Goal: Book appointment/travel/reservation

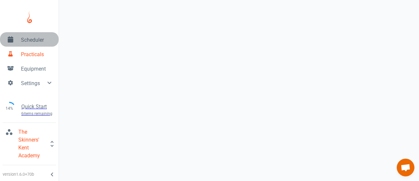
click at [26, 41] on span "Scheduler" at bounding box center [37, 40] width 32 height 8
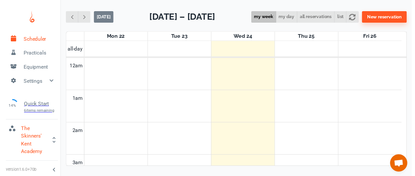
scroll to position [264, 0]
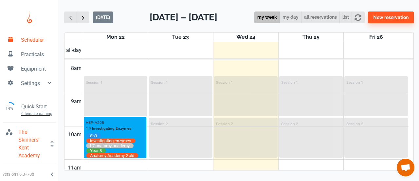
click at [81, 23] on div "[DATE] [DATE] – [DATE] my week my day all reservations list New reservation" at bounding box center [239, 17] width 350 height 14
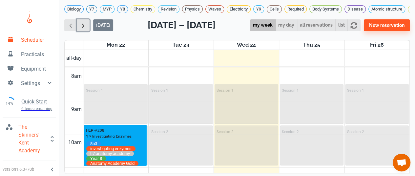
click at [83, 29] on span "button" at bounding box center [83, 25] width 7 height 7
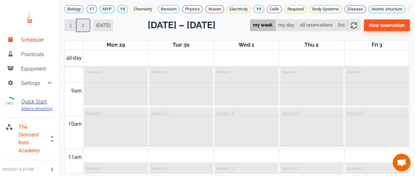
scroll to position [275, 0]
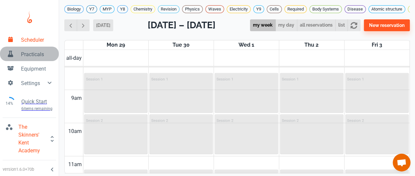
click at [36, 53] on span "Practicals" at bounding box center [37, 54] width 32 height 8
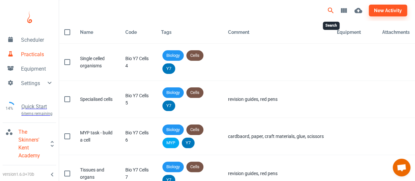
click at [331, 10] on icon "Search" at bounding box center [330, 11] width 8 height 8
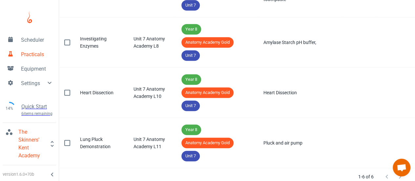
scroll to position [180, 0]
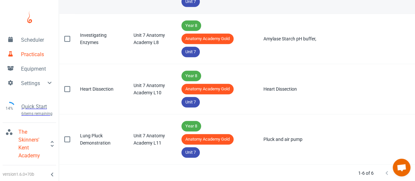
type input "anatomy"
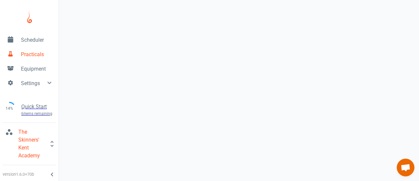
click at [28, 36] on span "Scheduler" at bounding box center [37, 40] width 32 height 8
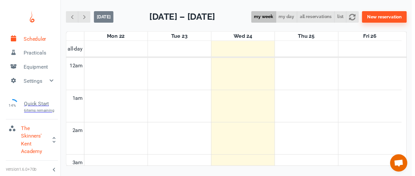
scroll to position [264, 0]
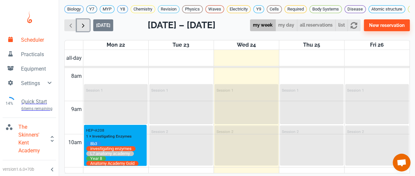
click at [85, 29] on span "button" at bounding box center [83, 25] width 7 height 7
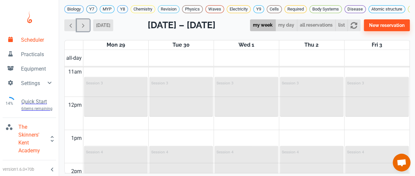
scroll to position [361, 0]
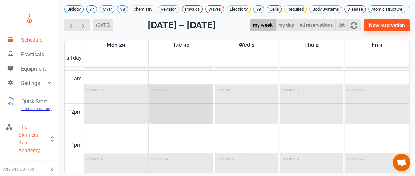
click at [176, 89] on div "Session 3" at bounding box center [181, 90] width 60 height 8
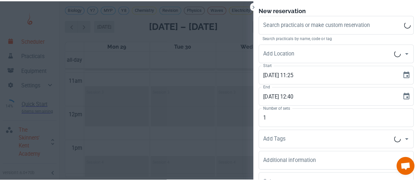
scroll to position [2, 0]
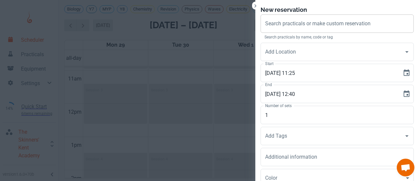
click at [290, 28] on input "Search practicals or make custom reservation" at bounding box center [337, 23] width 147 height 12
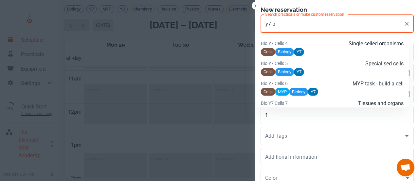
scroll to position [843, 0]
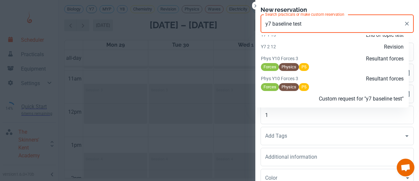
click at [329, 100] on p "Custom request for "y7 baseline test"" at bounding box center [356, 99] width 95 height 8
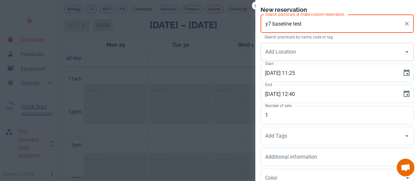
type input "y7 baseline test"
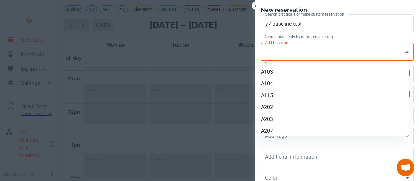
click at [327, 49] on input "Add Location" at bounding box center [333, 52] width 138 height 12
type input "A"
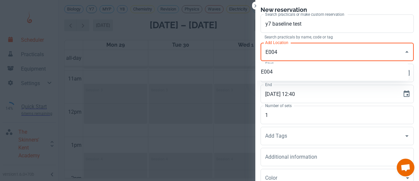
click at [308, 72] on li "E004" at bounding box center [332, 72] width 153 height 12
type input "E004"
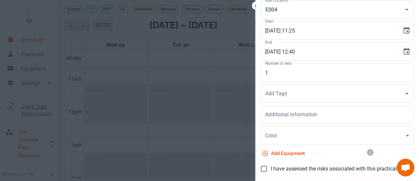
scroll to position [40, 0]
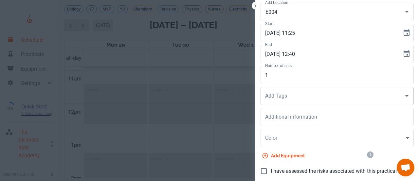
click at [296, 99] on input "Add Tags" at bounding box center [333, 95] width 138 height 12
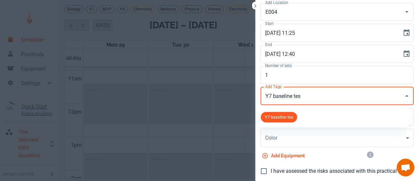
type input "Y7 baseline test"
click at [281, 117] on span "Y7 baseline test" at bounding box center [280, 117] width 38 height 7
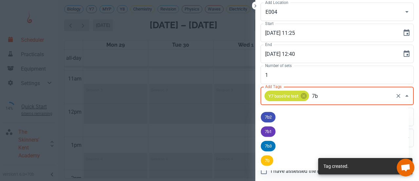
type input "7b2"
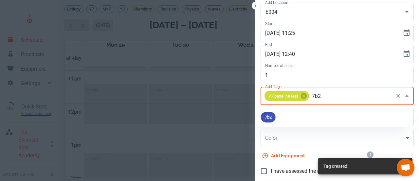
click at [270, 114] on span "7b2" at bounding box center [268, 117] width 15 height 7
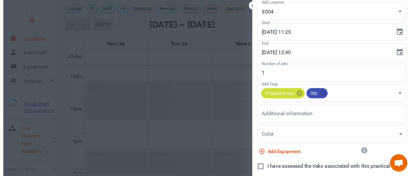
scroll to position [59, 0]
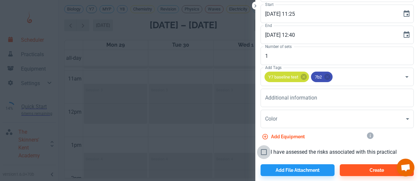
click at [259, 153] on input "I have assessed the risks associated with this practical" at bounding box center [264, 152] width 14 height 14
checkbox input "true"
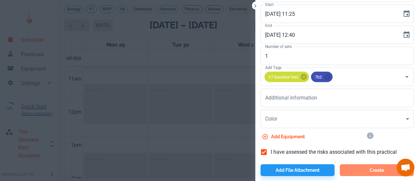
click at [360, 166] on button "Create" at bounding box center [377, 170] width 74 height 12
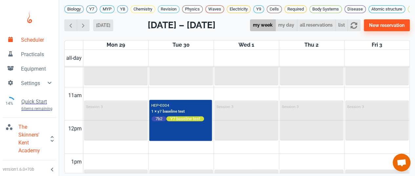
scroll to position [346, 0]
